Goal: Task Accomplishment & Management: Complete application form

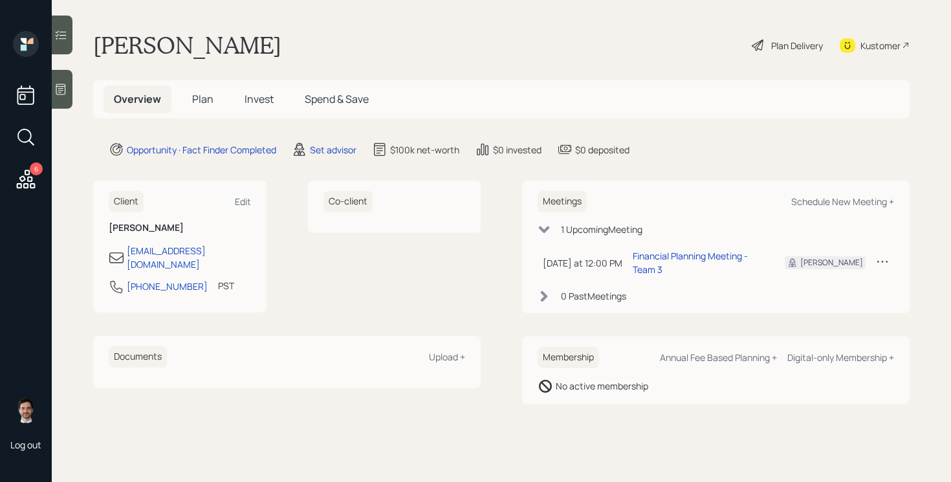
click at [204, 98] on span "Plan" at bounding box center [202, 99] width 21 height 14
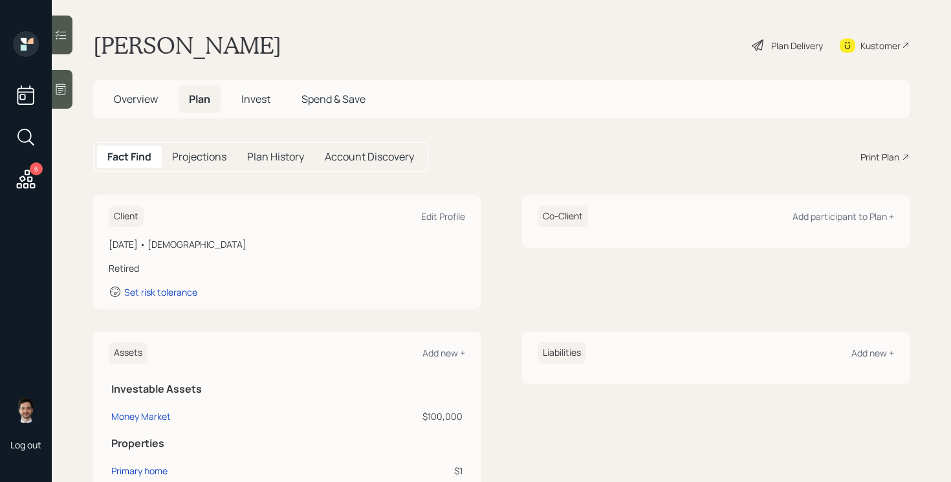
click at [146, 101] on span "Overview" at bounding box center [136, 99] width 44 height 14
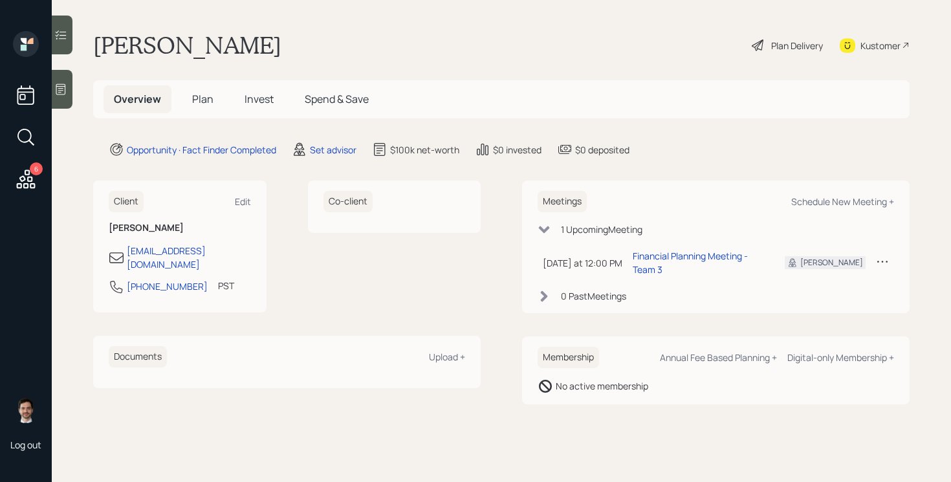
click at [200, 102] on span "Plan" at bounding box center [202, 99] width 21 height 14
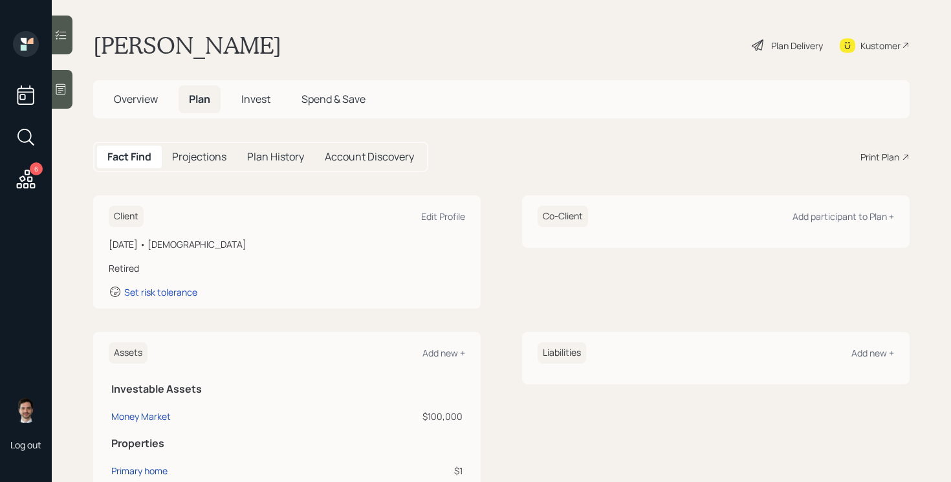
click at [394, 186] on main "[PERSON_NAME] Plan Delivery Kustomer Overview Plan Invest Spend & Save Fact Fin…" at bounding box center [502, 241] width 900 height 482
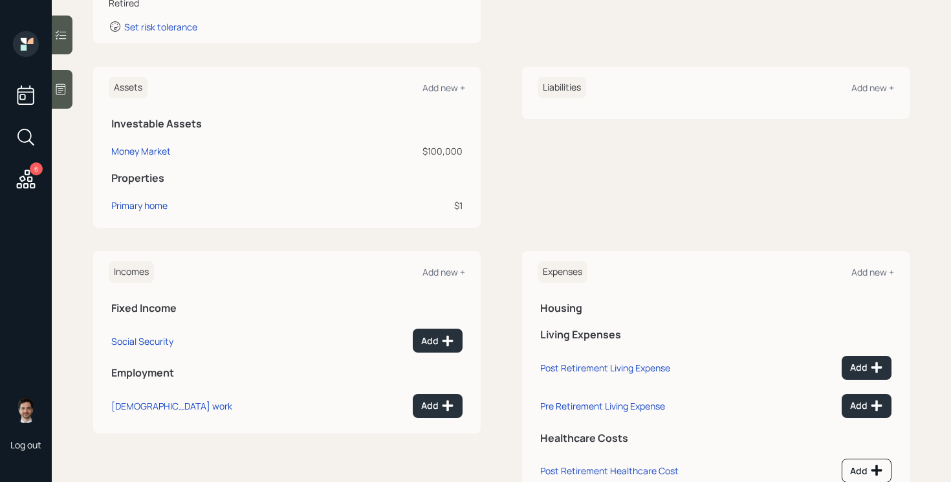
scroll to position [267, 0]
click at [135, 200] on div "Primary home" at bounding box center [139, 204] width 56 height 14
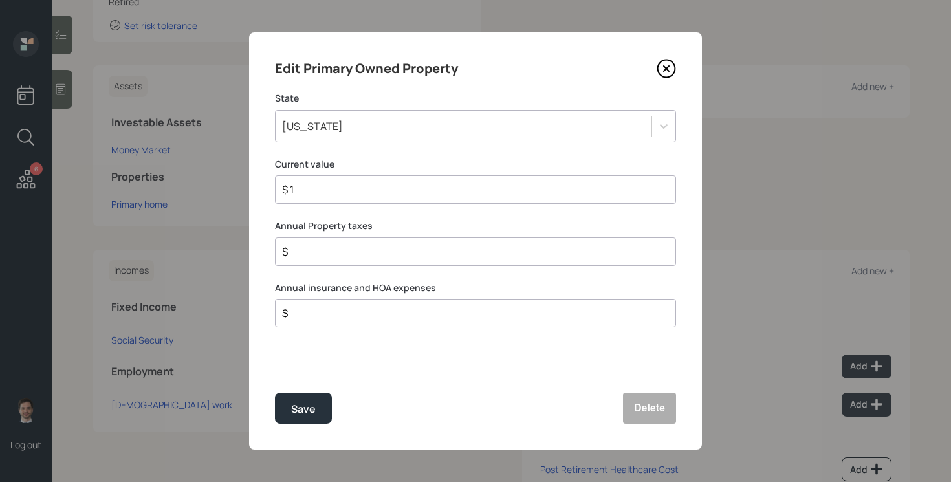
click at [668, 72] on icon at bounding box center [666, 68] width 19 height 19
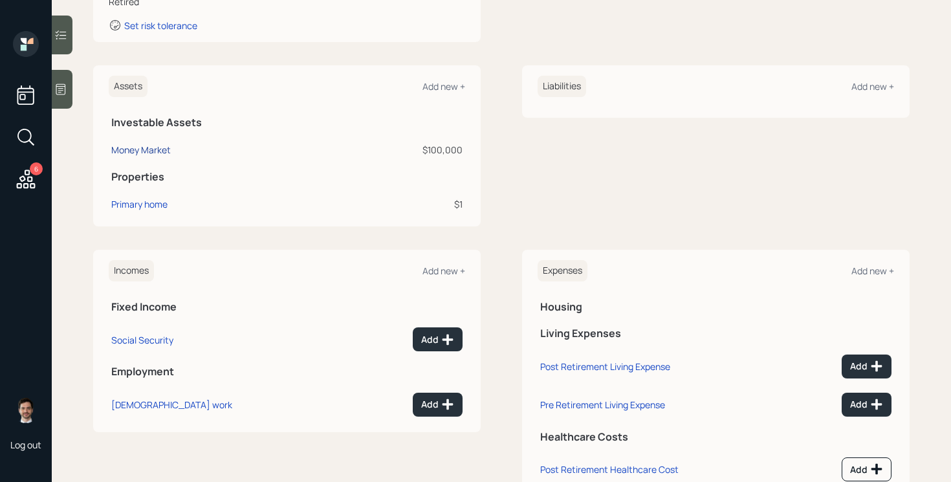
click at [169, 150] on div "Money Market" at bounding box center [141, 150] width 60 height 14
select select "taxable"
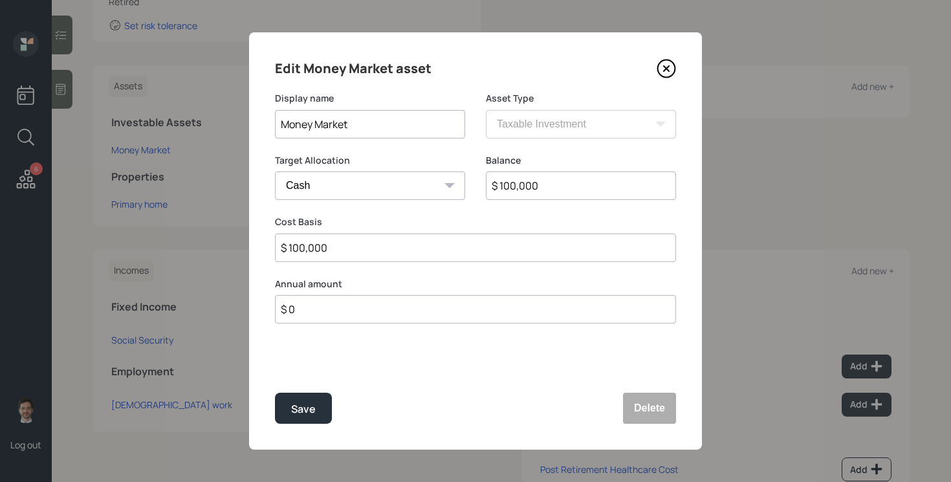
click at [669, 68] on icon at bounding box center [666, 68] width 19 height 19
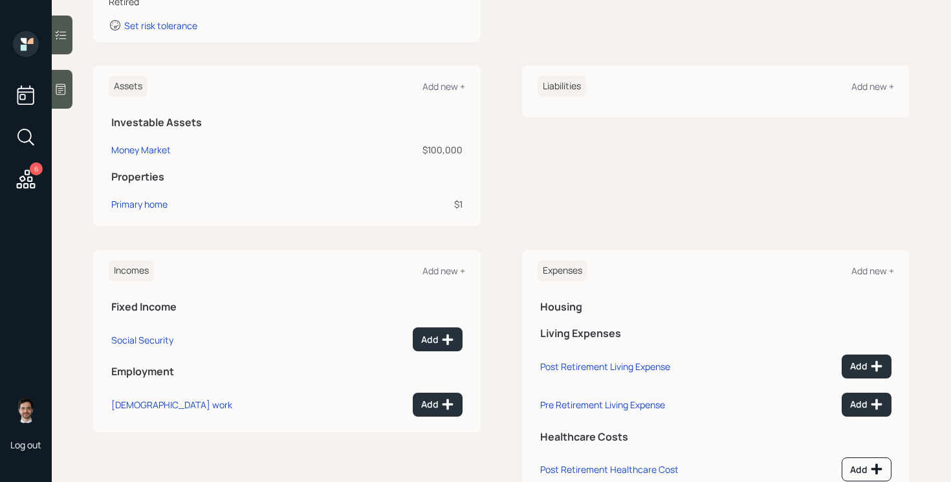
click at [522, 224] on div "Liabilities Add new +" at bounding box center [716, 145] width 388 height 161
